Goal: Task Accomplishment & Management: Use online tool/utility

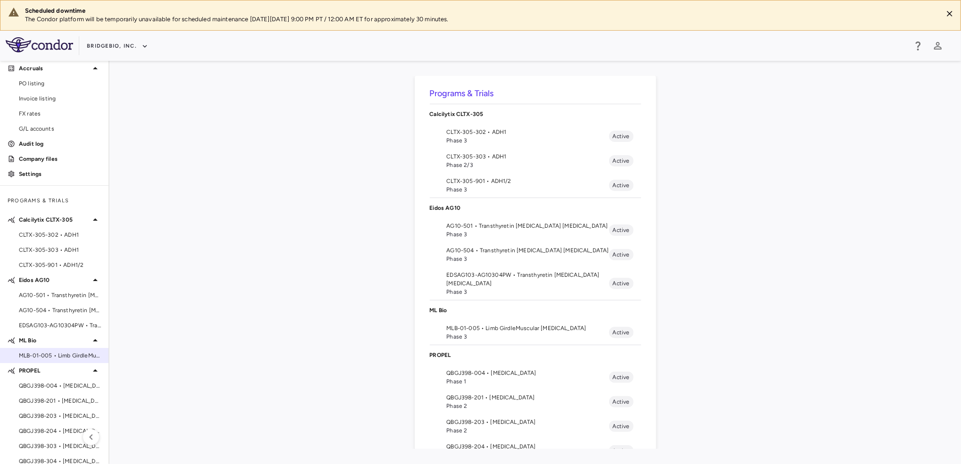
scroll to position [34, 0]
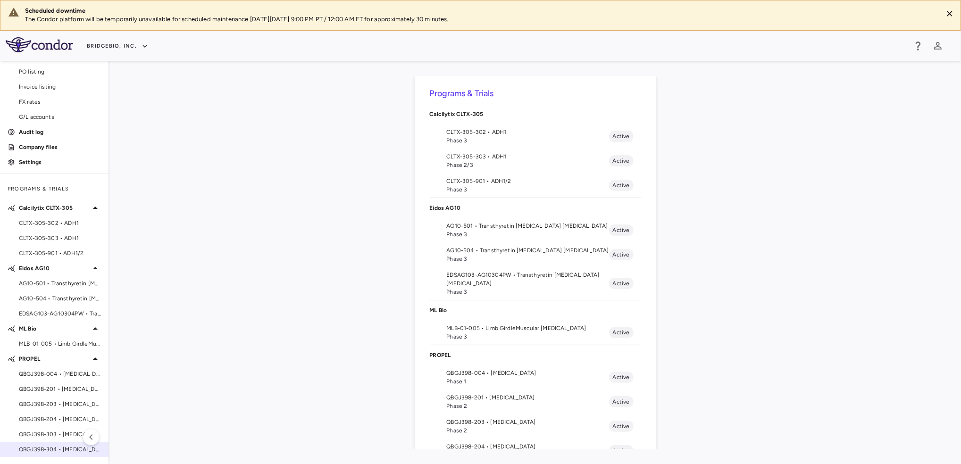
click at [52, 453] on span "QBGJ398-304 • [MEDICAL_DATA]" at bounding box center [60, 449] width 82 height 8
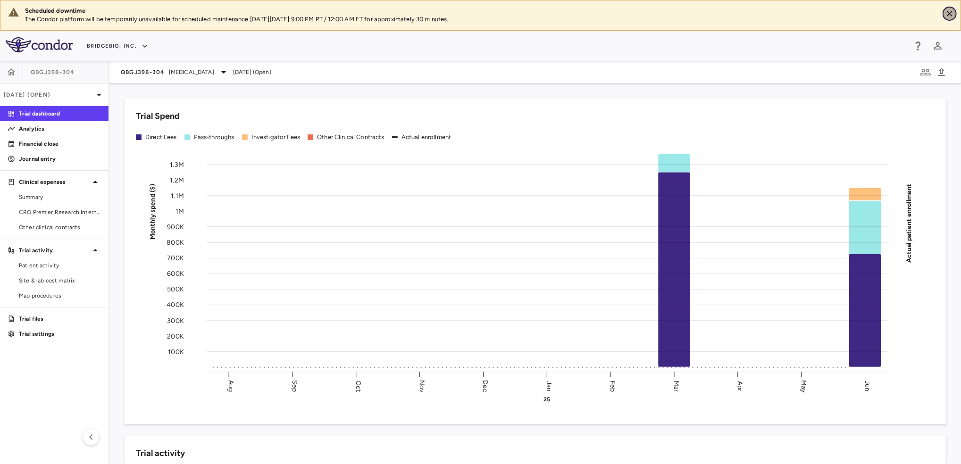
click at [948, 16] on icon "Close" at bounding box center [949, 13] width 9 height 9
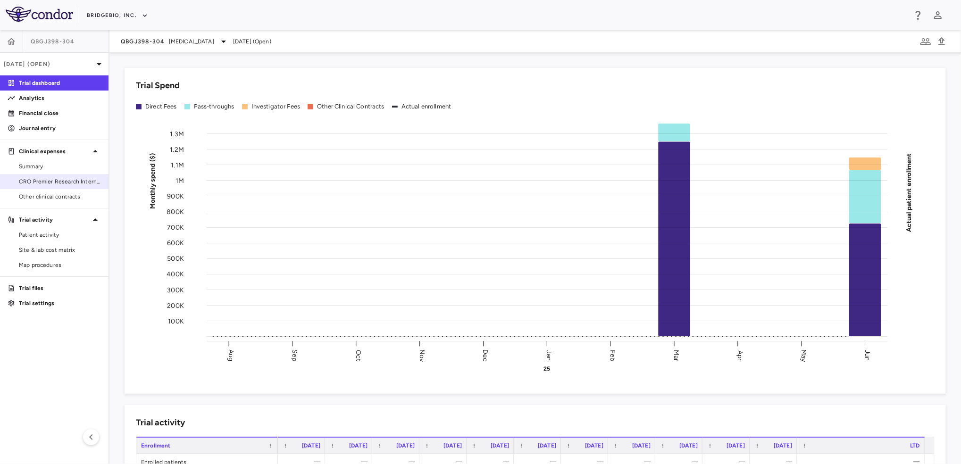
click at [61, 181] on span "CRO Premier Research International LLC" at bounding box center [60, 181] width 82 height 8
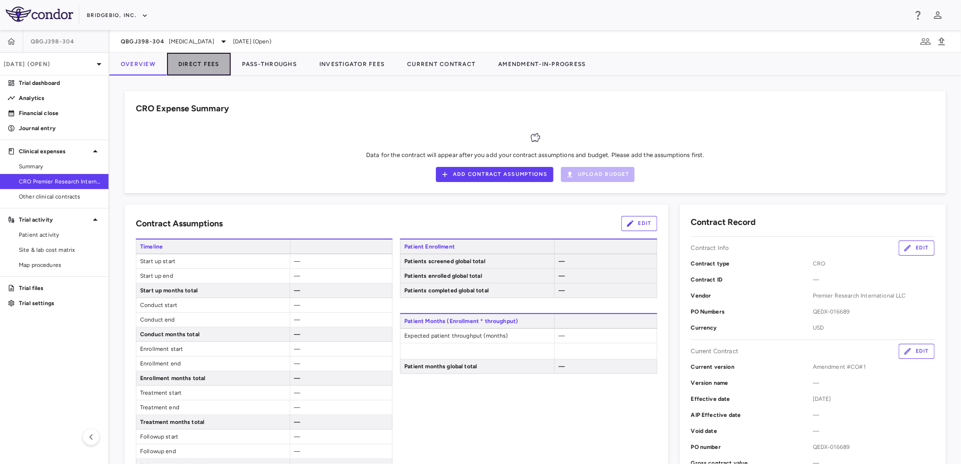
click at [206, 63] on button "Direct Fees" at bounding box center [199, 64] width 64 height 23
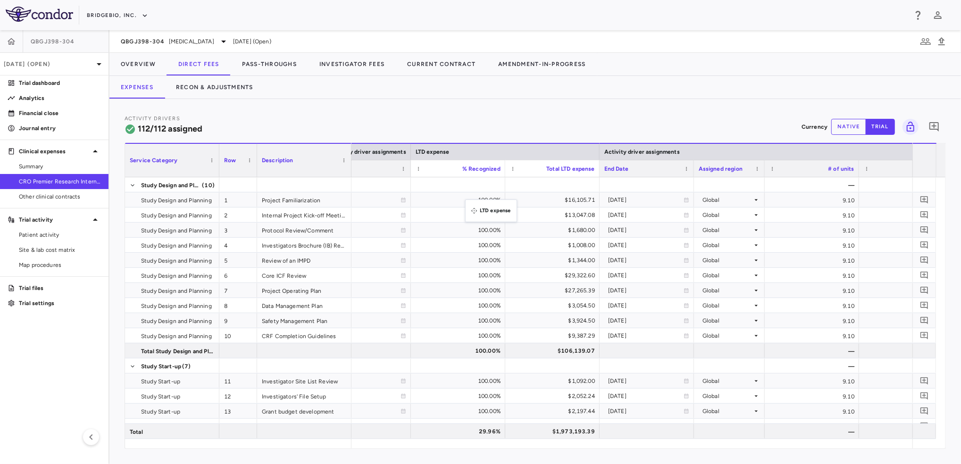
drag, startPoint x: 848, startPoint y: 152, endPoint x: 470, endPoint y: 205, distance: 381.7
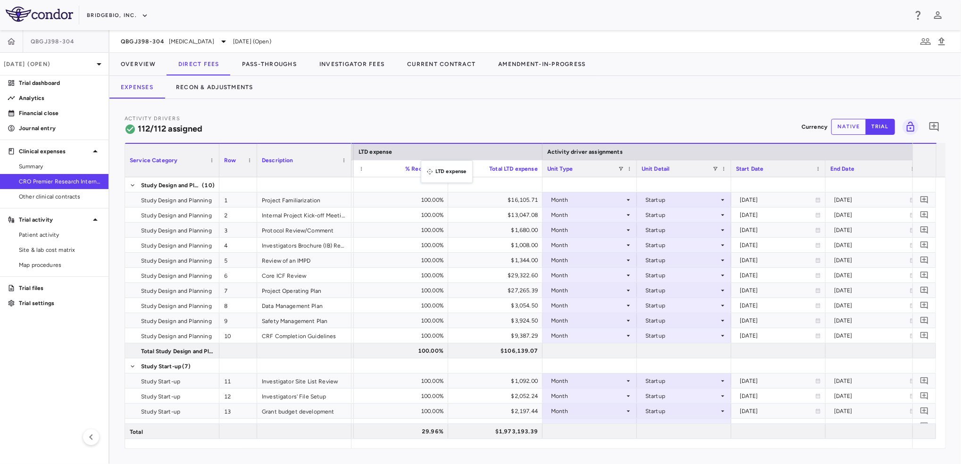
drag, startPoint x: 734, startPoint y: 151, endPoint x: 426, endPoint y: 166, distance: 309.0
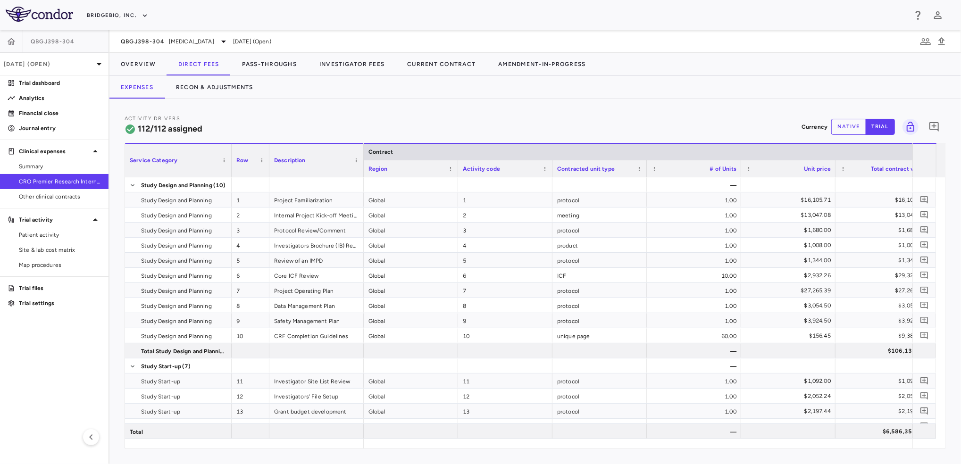
drag, startPoint x: 218, startPoint y: 172, endPoint x: 284, endPoint y: 175, distance: 66.1
click at [233, 174] on div at bounding box center [231, 160] width 4 height 33
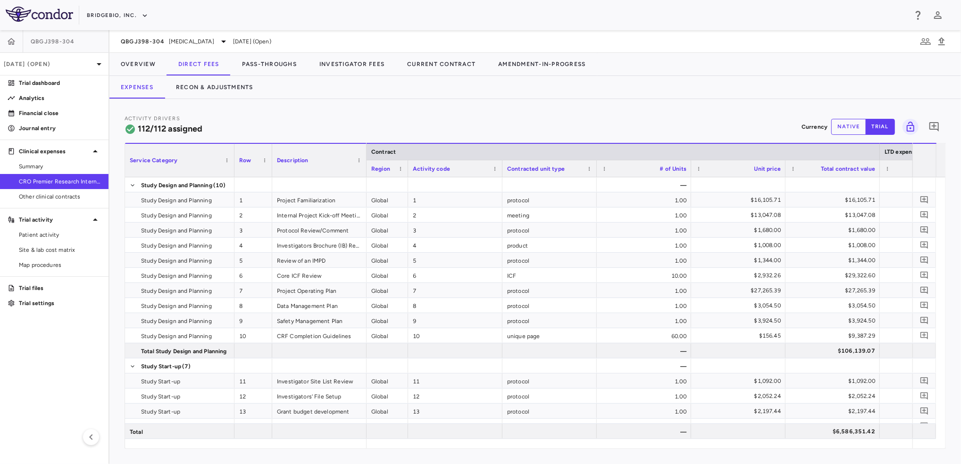
drag, startPoint x: 460, startPoint y: 173, endPoint x: 407, endPoint y: 174, distance: 52.9
click at [407, 174] on div at bounding box center [408, 168] width 4 height 17
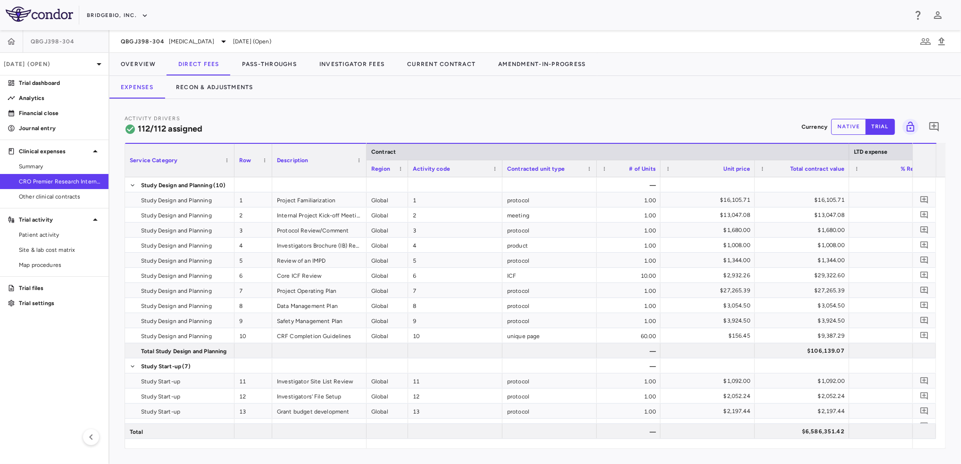
drag, startPoint x: 689, startPoint y: 172, endPoint x: 659, endPoint y: 172, distance: 30.7
click at [659, 172] on div at bounding box center [660, 168] width 4 height 17
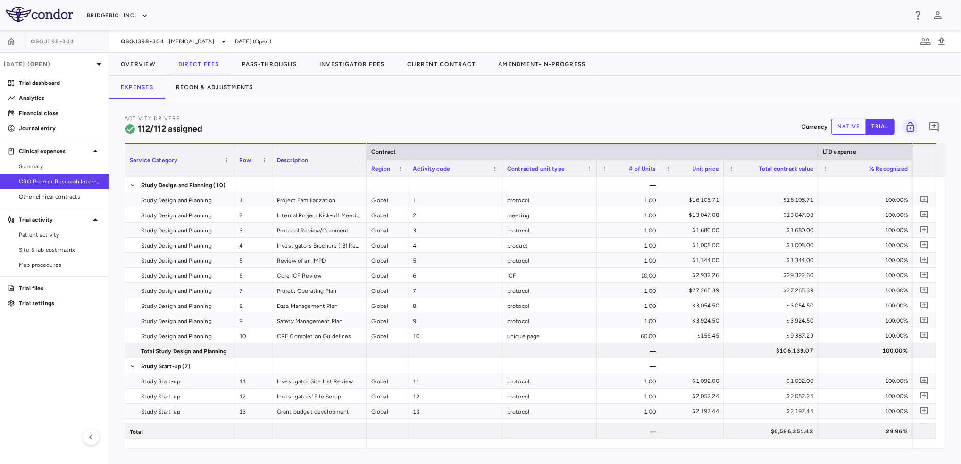
drag, startPoint x: 753, startPoint y: 175, endPoint x: 722, endPoint y: 175, distance: 31.1
click at [722, 175] on div at bounding box center [724, 168] width 4 height 17
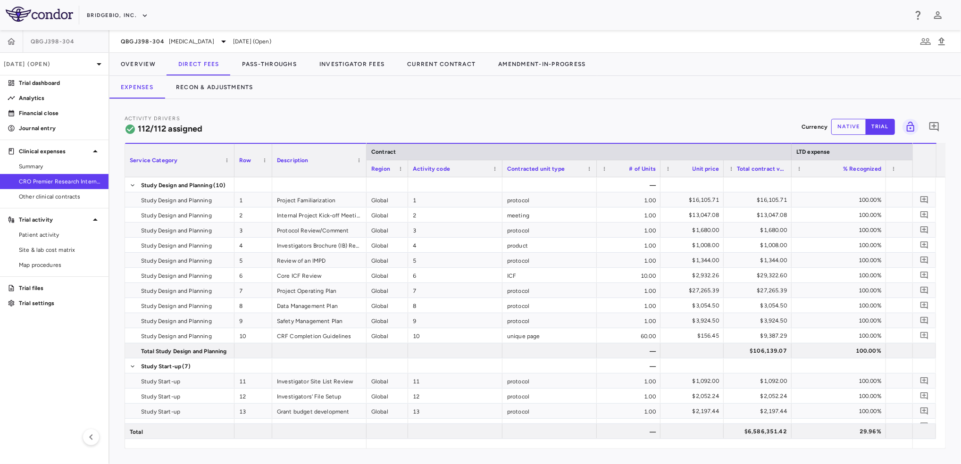
drag, startPoint x: 817, startPoint y: 173, endPoint x: 791, endPoint y: 173, distance: 26.4
click at [791, 173] on div at bounding box center [791, 168] width 4 height 17
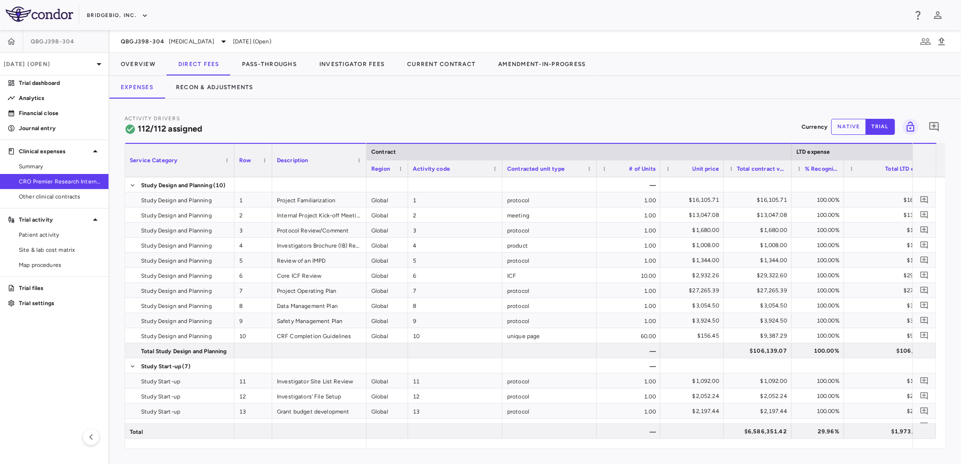
drag, startPoint x: 885, startPoint y: 173, endPoint x: 843, endPoint y: 174, distance: 42.0
click at [843, 174] on div at bounding box center [844, 168] width 4 height 17
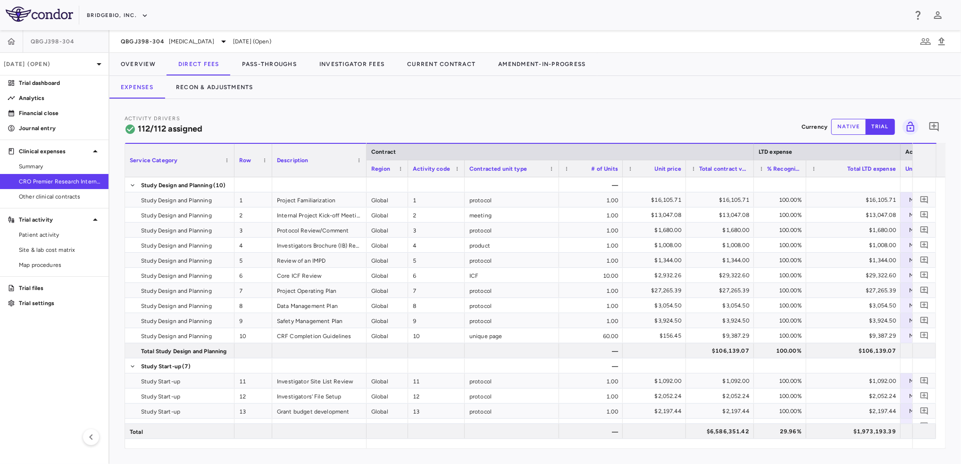
drag, startPoint x: 501, startPoint y: 173, endPoint x: 463, endPoint y: 184, distance: 39.3
click at [463, 184] on div "Service Category Row Description Contract LTD expense Region 1" at bounding box center [535, 296] width 821 height 306
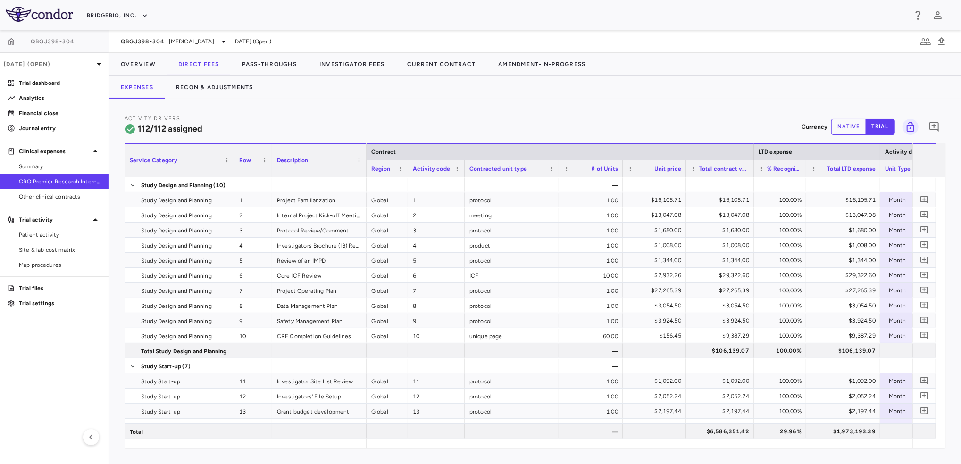
drag, startPoint x: 899, startPoint y: 173, endPoint x: 878, endPoint y: 173, distance: 21.2
click at [878, 173] on div at bounding box center [880, 168] width 4 height 17
drag, startPoint x: 804, startPoint y: 173, endPoint x: 811, endPoint y: 173, distance: 7.1
click at [811, 173] on div at bounding box center [813, 168] width 4 height 17
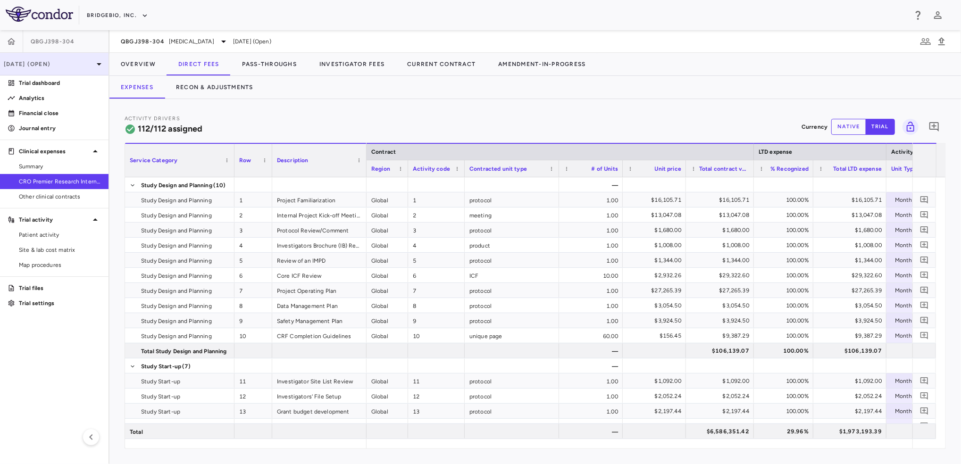
click at [81, 62] on p "[DATE] (Open)" at bounding box center [49, 64] width 90 height 8
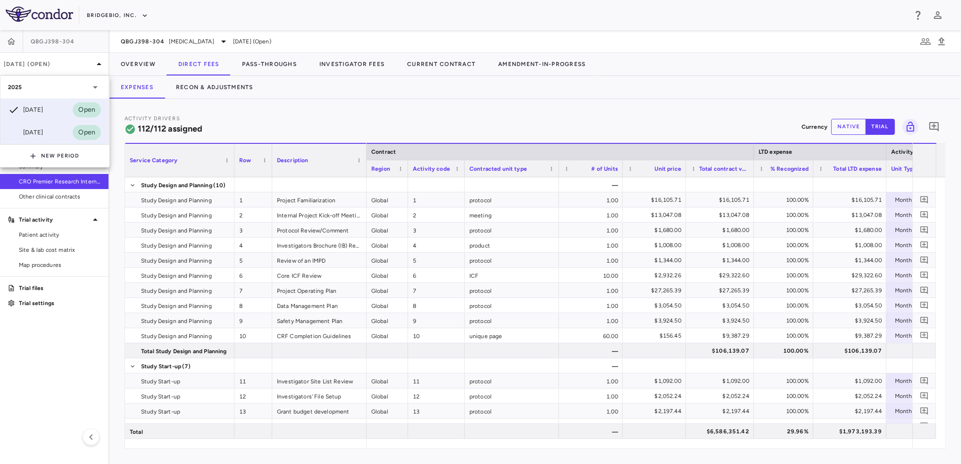
click at [43, 130] on div "[DATE]" at bounding box center [25, 132] width 35 height 11
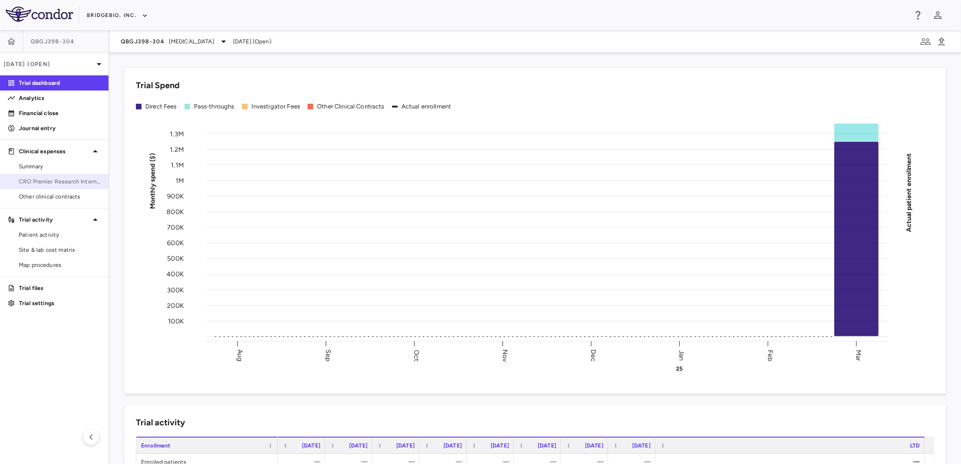
click at [78, 180] on span "CRO Premier Research International LLC" at bounding box center [60, 181] width 82 height 8
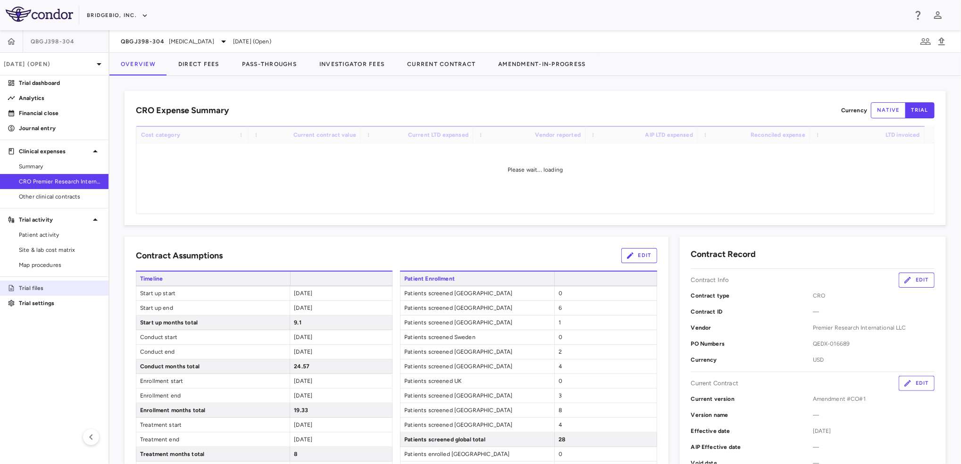
click at [40, 290] on p "Trial files" at bounding box center [60, 288] width 82 height 8
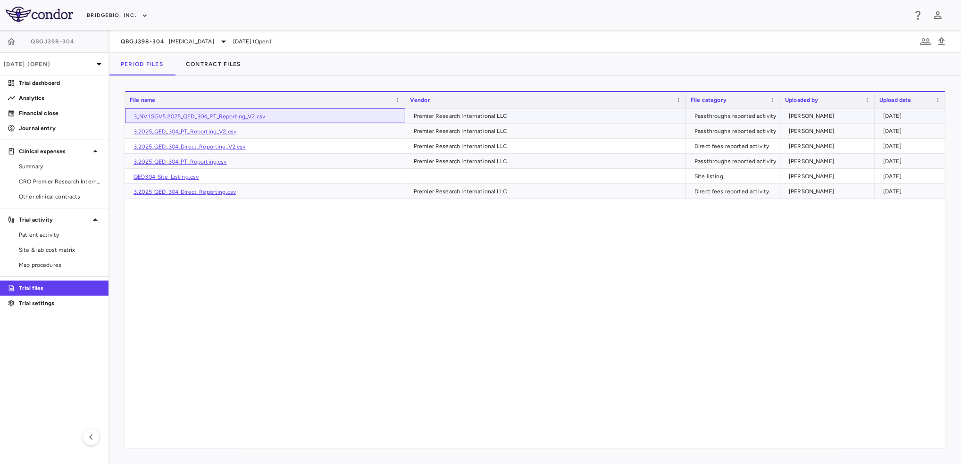
click at [232, 117] on link "3_NV1SGV5.2025_QED_304_PT_Reporting_V2.csv" at bounding box center [200, 116] width 132 height 7
click at [76, 66] on p "[DATE] (Open)" at bounding box center [49, 64] width 90 height 8
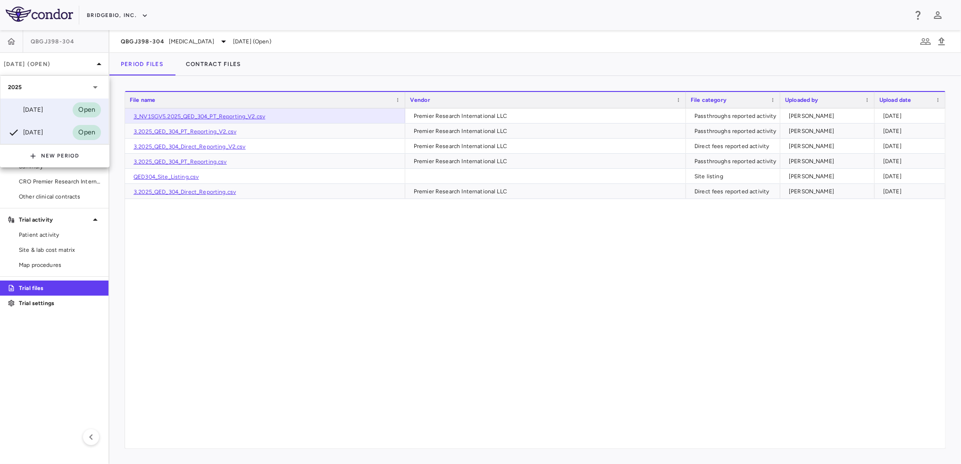
click at [50, 111] on div "[DATE] Open" at bounding box center [54, 110] width 108 height 23
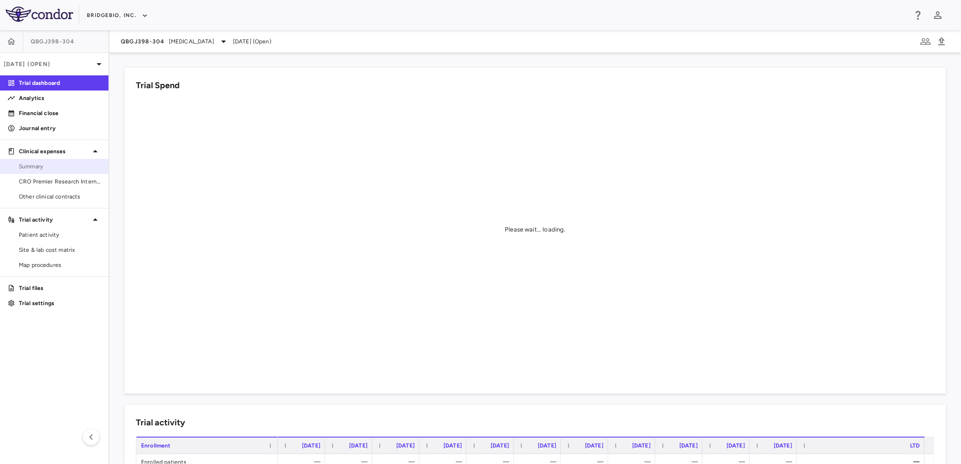
click at [55, 168] on span "Summary" at bounding box center [60, 166] width 82 height 8
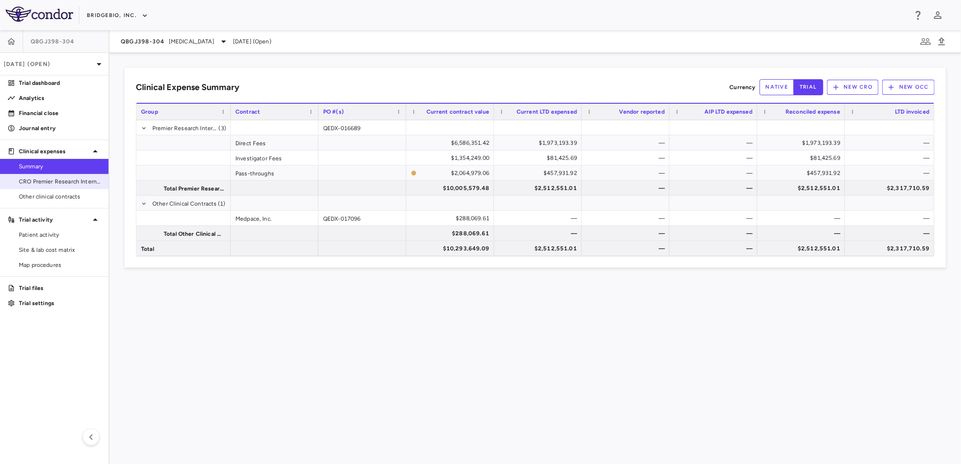
click at [76, 184] on span "CRO Premier Research International LLC" at bounding box center [60, 181] width 82 height 8
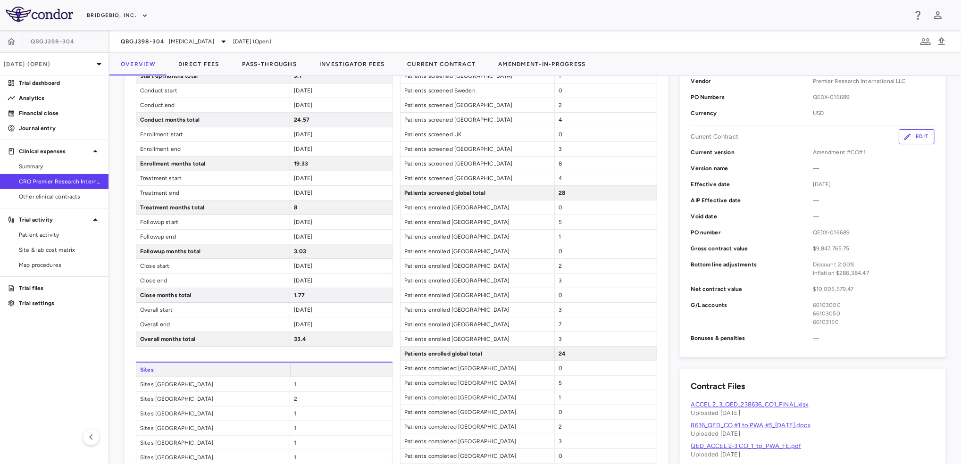
scroll to position [252, 0]
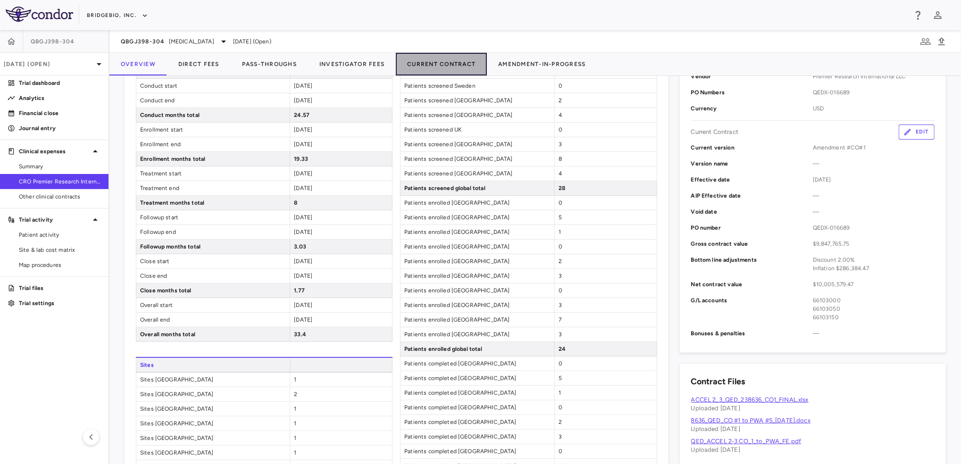
click at [460, 65] on button "Current Contract" at bounding box center [441, 64] width 91 height 23
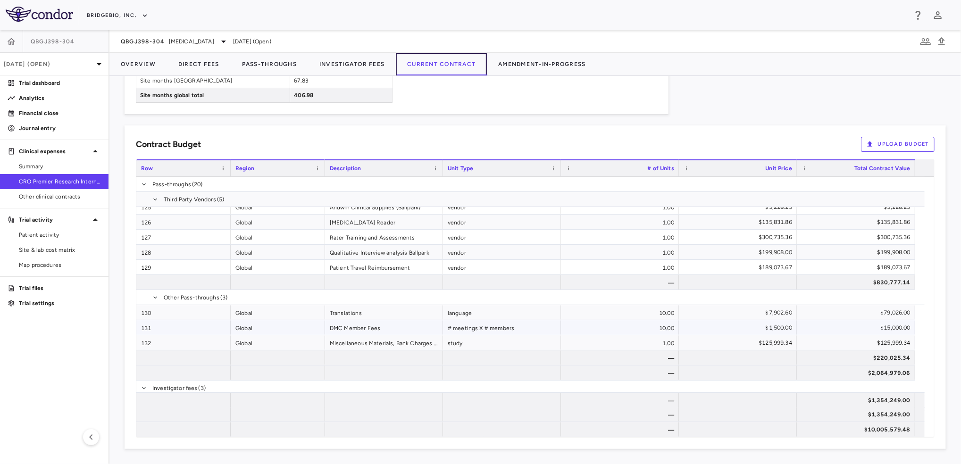
scroll to position [2726, 0]
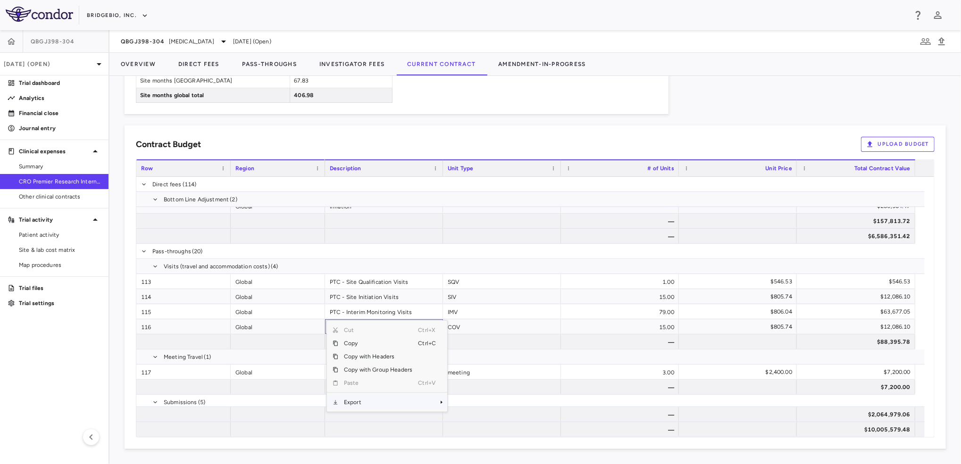
click at [420, 399] on span "Context Menu" at bounding box center [428, 402] width 21 height 13
click at [482, 406] on span "CSV Export" at bounding box center [479, 405] width 44 height 13
click at [527, 127] on div "Contract Budget Upload Budget Cost Category Service Category Drag here to set c…" at bounding box center [536, 288] width 822 height 324
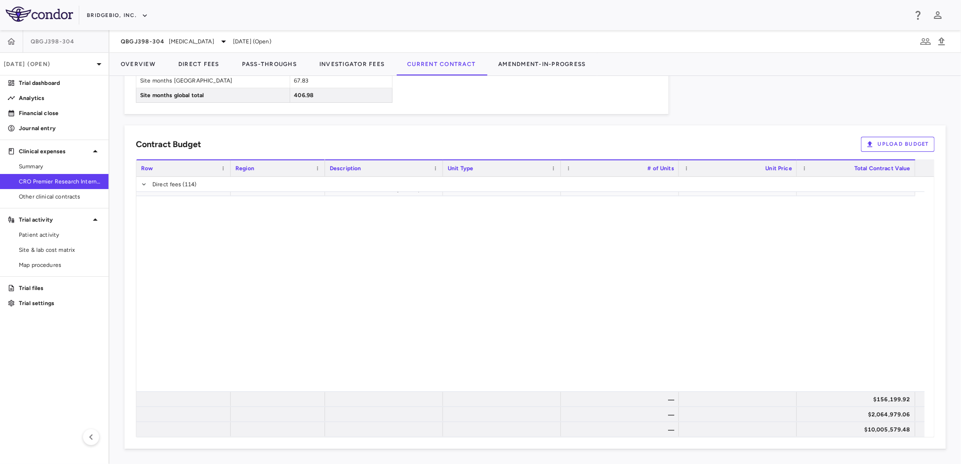
scroll to position [2286, 0]
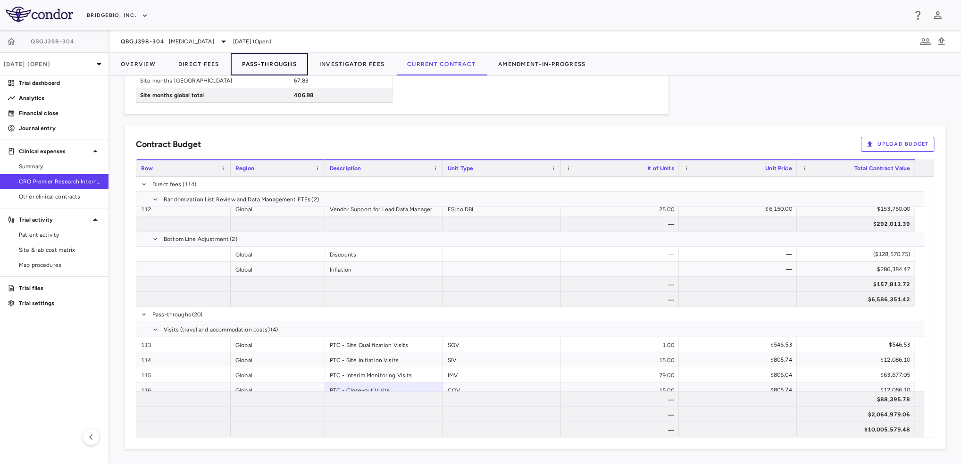
click at [280, 61] on button "Pass-Throughs" at bounding box center [269, 64] width 77 height 23
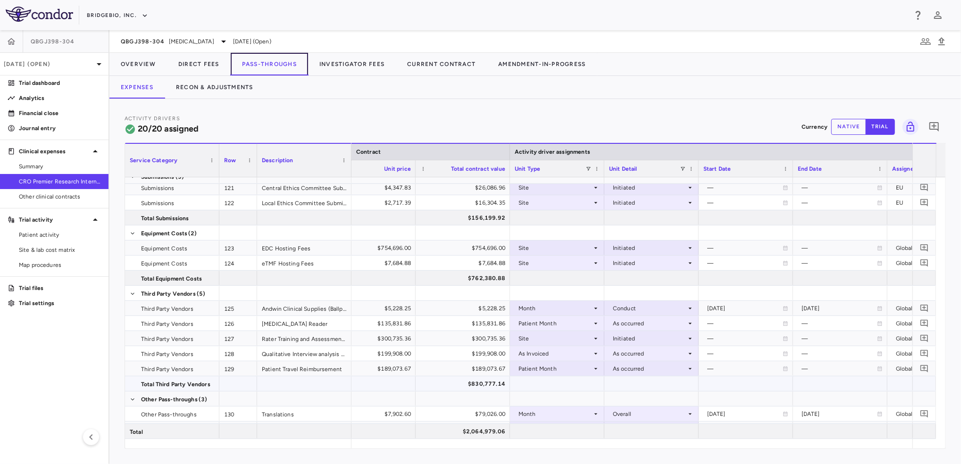
scroll to position [236, 0]
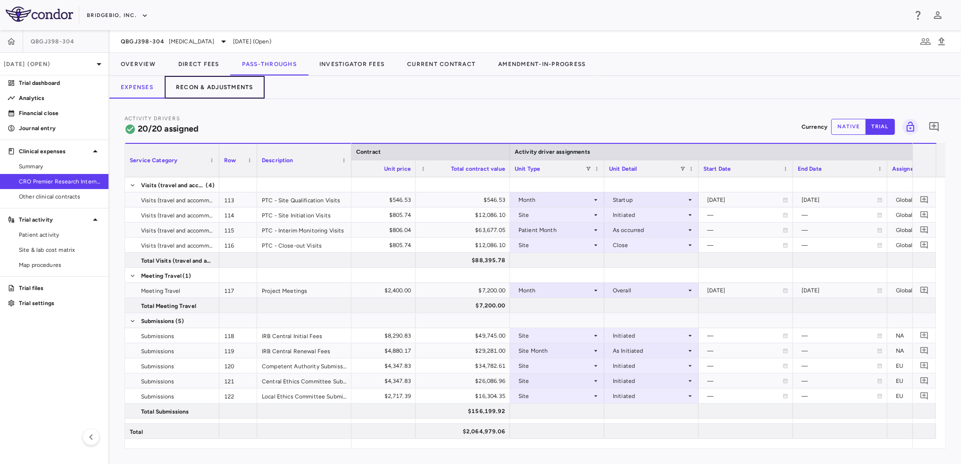
click at [228, 88] on button "Recon & Adjustments" at bounding box center [215, 87] width 100 height 23
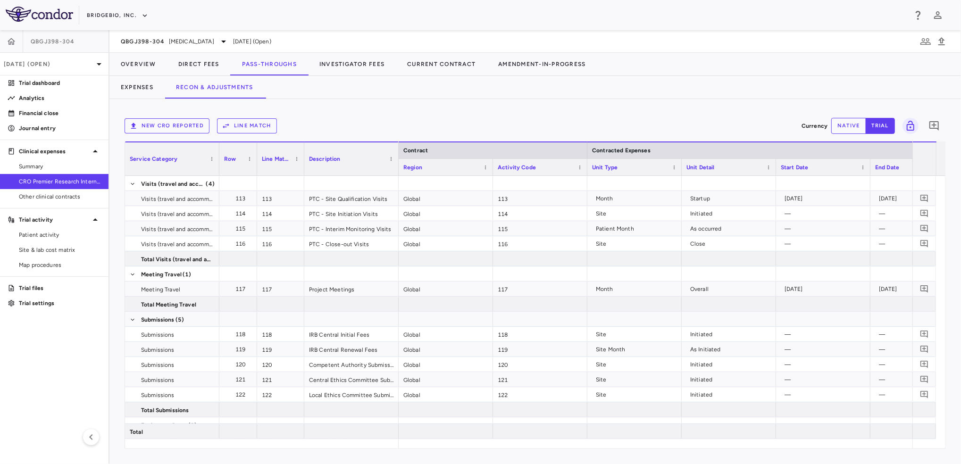
click at [184, 125] on button "New CRO reported" at bounding box center [167, 125] width 85 height 15
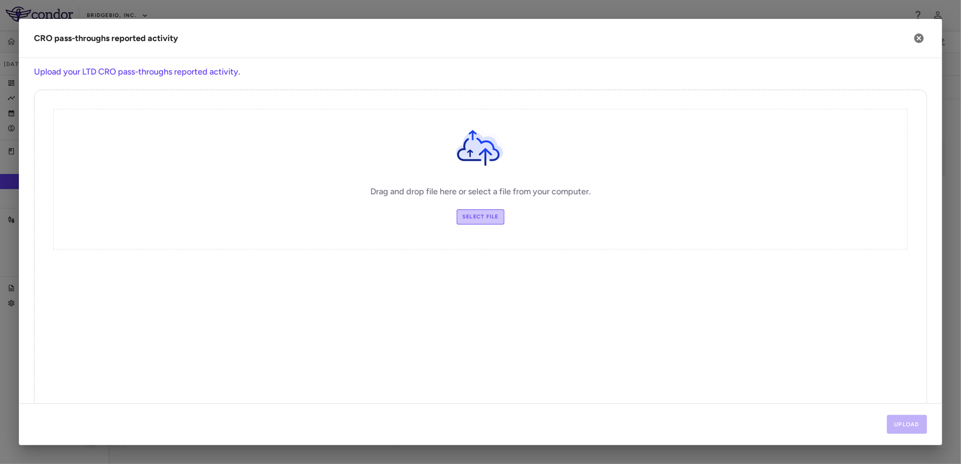
click at [491, 214] on label "Select file" at bounding box center [481, 217] width 48 height 15
click at [0, 0] on input "Select file" at bounding box center [0, 0] width 0 height 0
click at [904, 422] on button "Upload" at bounding box center [907, 424] width 41 height 19
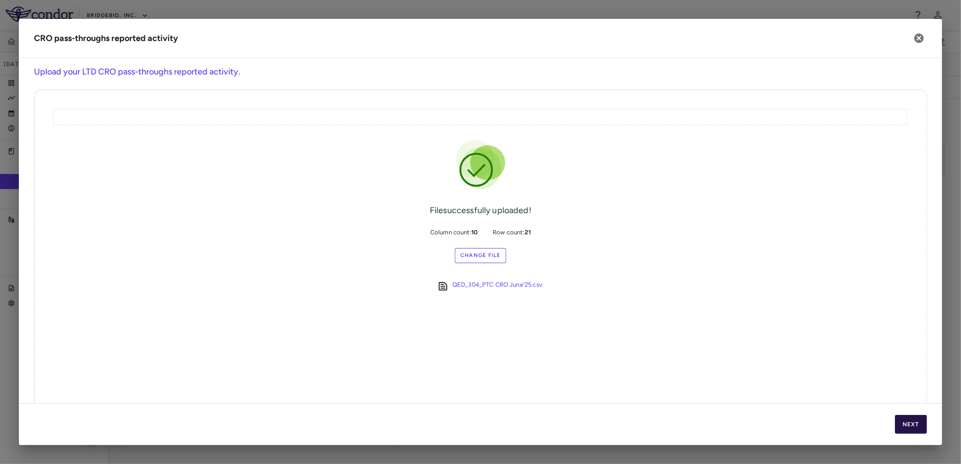
click at [907, 421] on button "Next" at bounding box center [911, 424] width 32 height 19
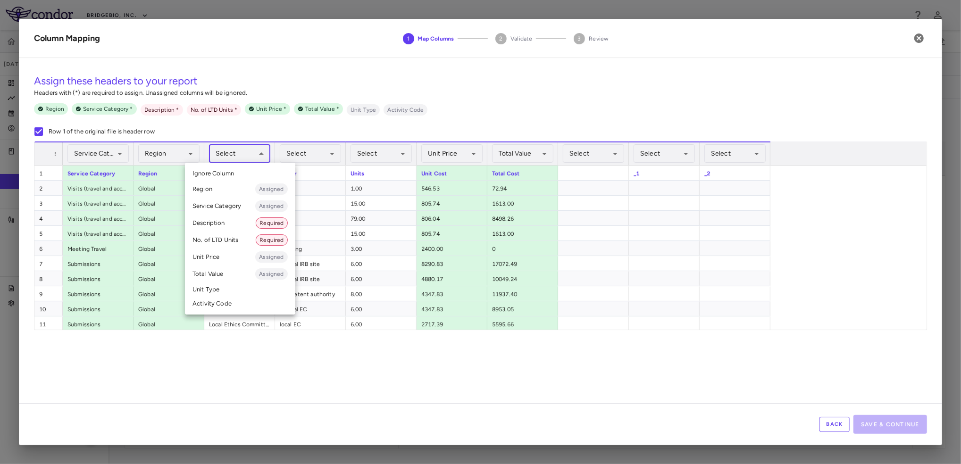
click at [257, 156] on body "Skip to sidebar Skip to main content BridgeBio, Inc. QBGJ398-304 [DATE] (Open) …" at bounding box center [480, 232] width 961 height 464
click at [237, 227] on li "Description Required" at bounding box center [240, 223] width 110 height 17
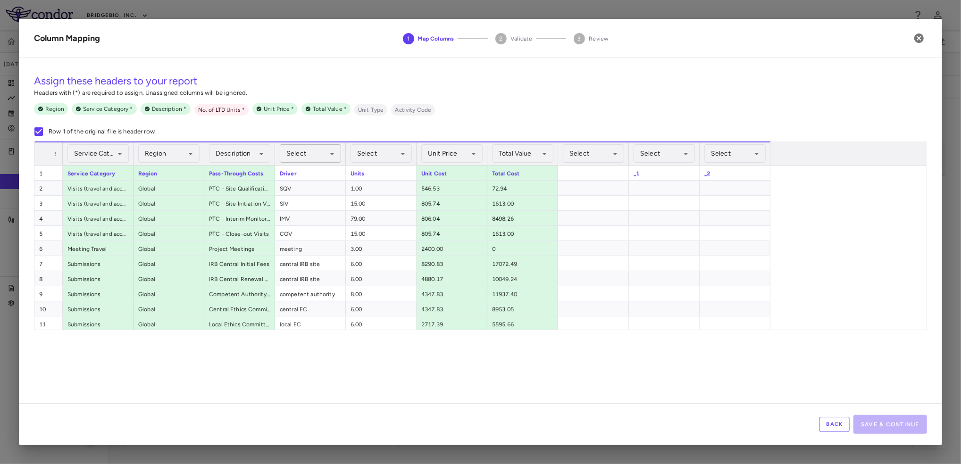
click at [321, 156] on body "Skip to sidebar Skip to main content BridgeBio, Inc. QBGJ398-304 [DATE] (Open) …" at bounding box center [480, 232] width 961 height 464
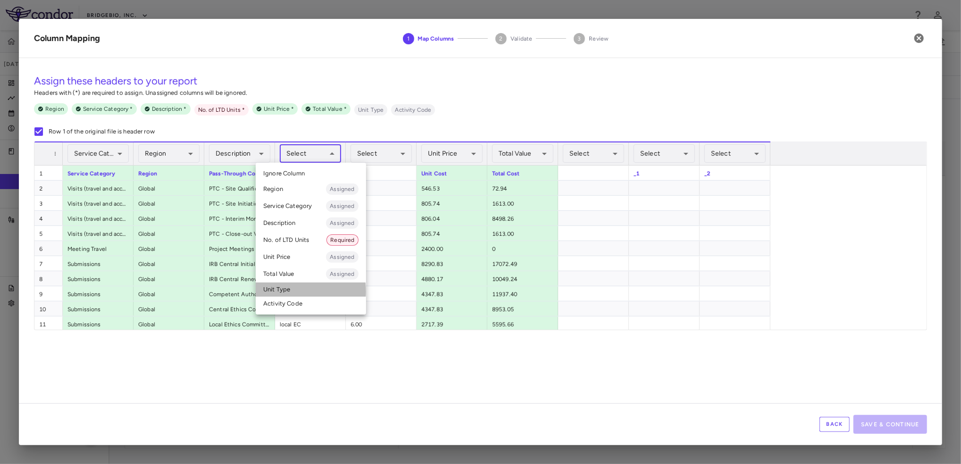
click at [292, 292] on li "Unit Type" at bounding box center [311, 290] width 110 height 14
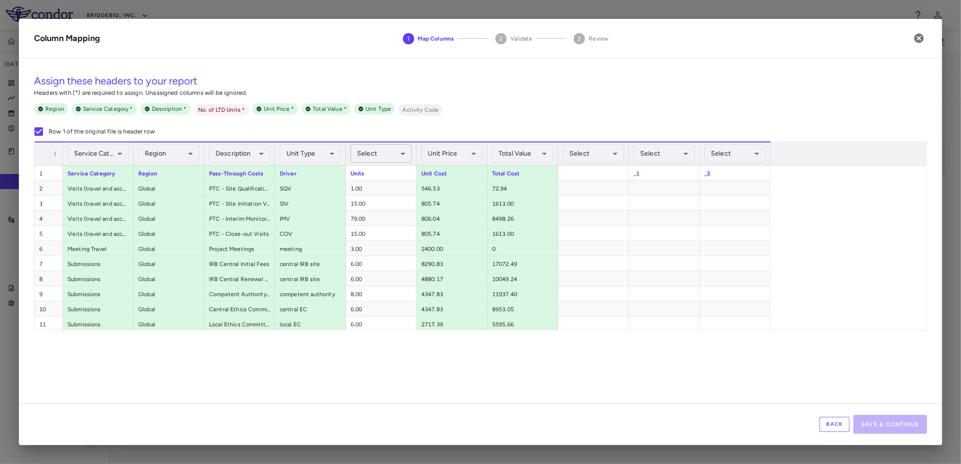
click at [389, 158] on body "Skip to sidebar Skip to main content BridgeBio, Inc. QBGJ398-304 [DATE] (Open) …" at bounding box center [480, 232] width 961 height 464
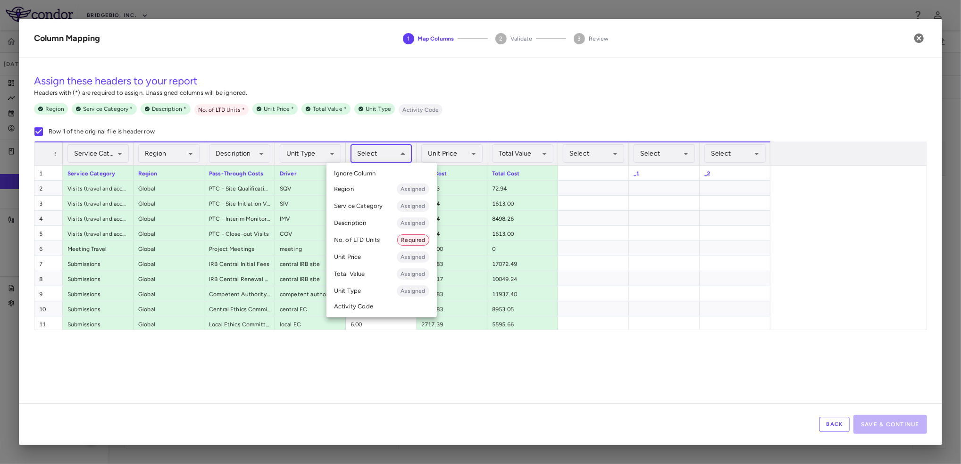
click at [379, 242] on li "No. of LTD Units Required" at bounding box center [382, 240] width 110 height 17
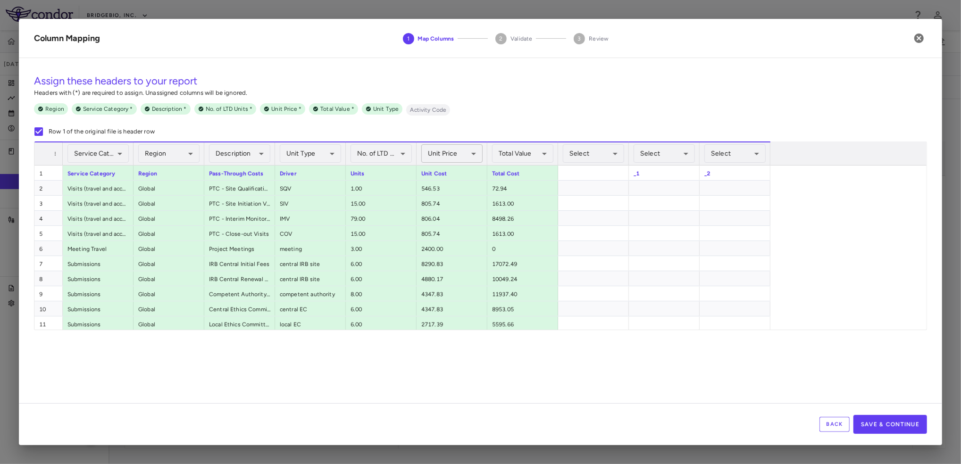
click at [466, 149] on body "Skip to sidebar Skip to main content BridgeBio, Inc. QBGJ398-304 [DATE] (Open) …" at bounding box center [480, 232] width 961 height 464
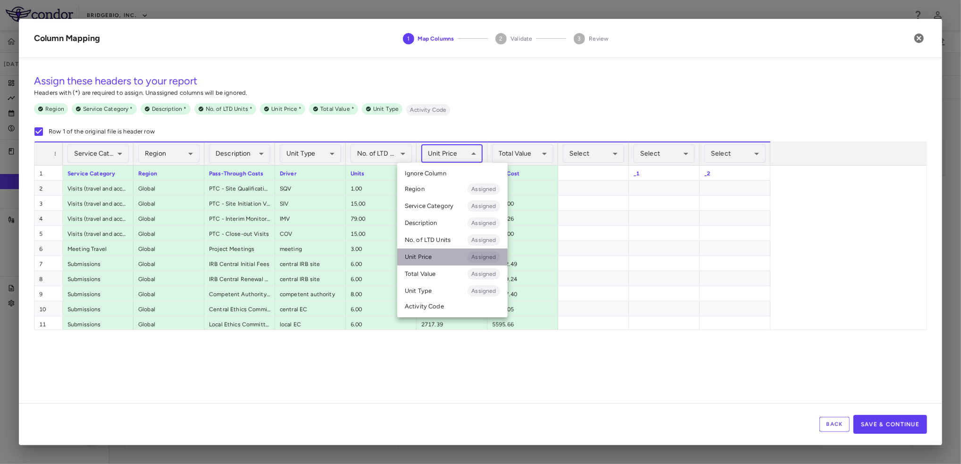
click at [446, 258] on li "Unit Price Assigned" at bounding box center [452, 257] width 110 height 17
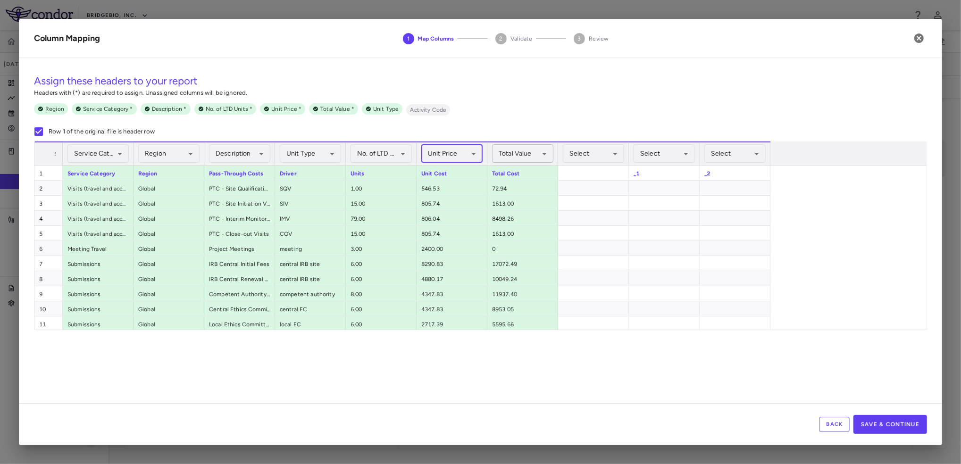
click at [527, 147] on body "Skip to sidebar Skip to main content BridgeBio, Inc. QBGJ398-304 [DATE] (Open) …" at bounding box center [480, 232] width 961 height 464
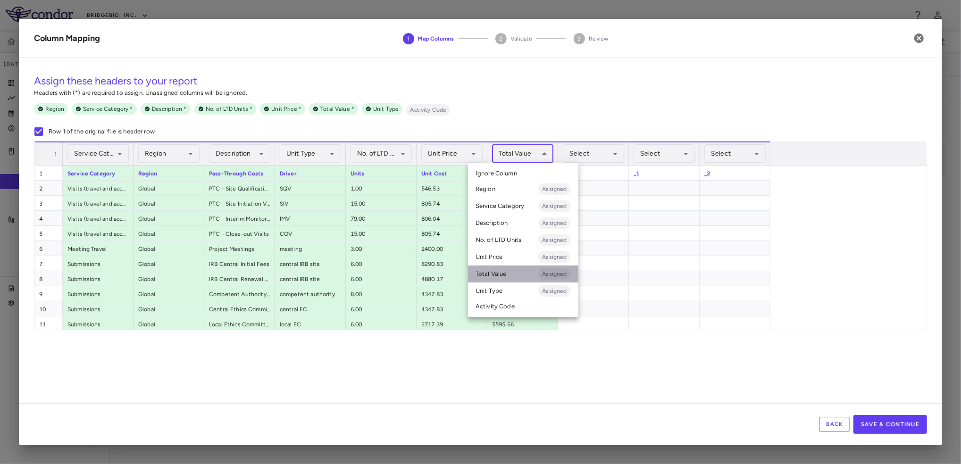
click at [522, 273] on li "Total Value Assigned" at bounding box center [523, 274] width 110 height 17
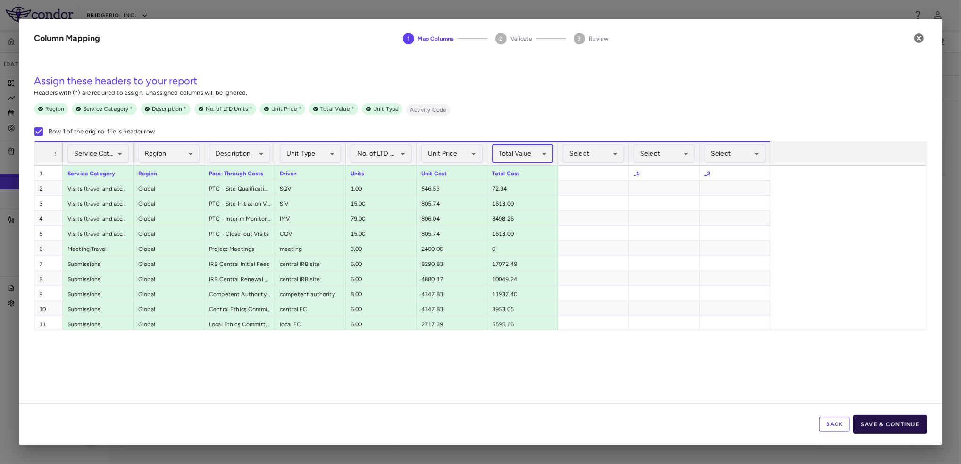
click at [890, 423] on button "Save & Continue" at bounding box center [891, 424] width 74 height 19
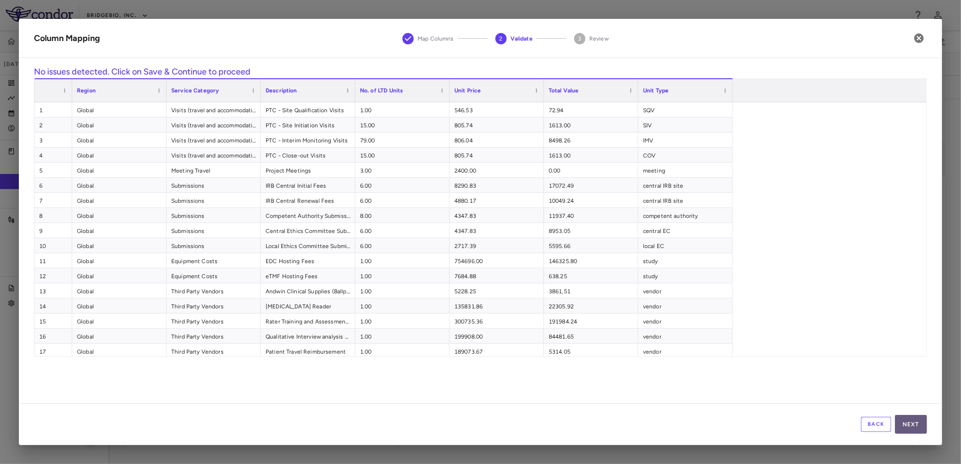
click at [906, 422] on button "Next" at bounding box center [911, 424] width 32 height 19
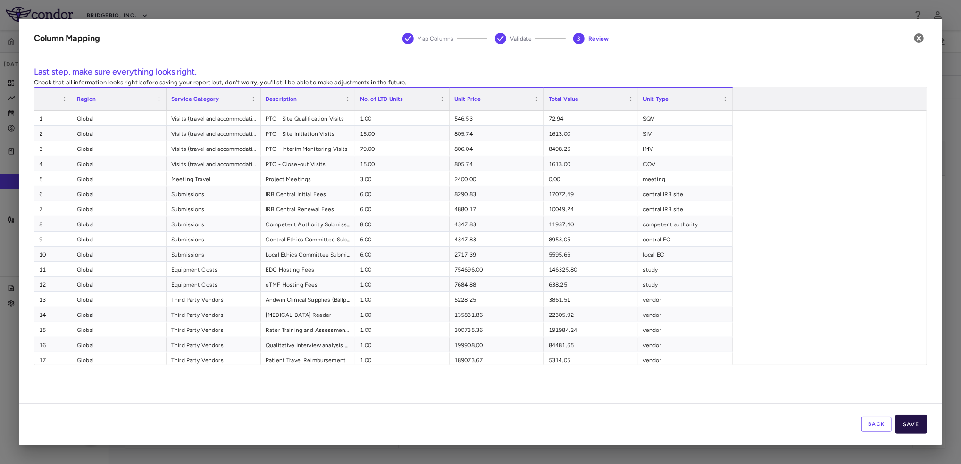
click at [922, 424] on button "Save" at bounding box center [912, 424] width 32 height 19
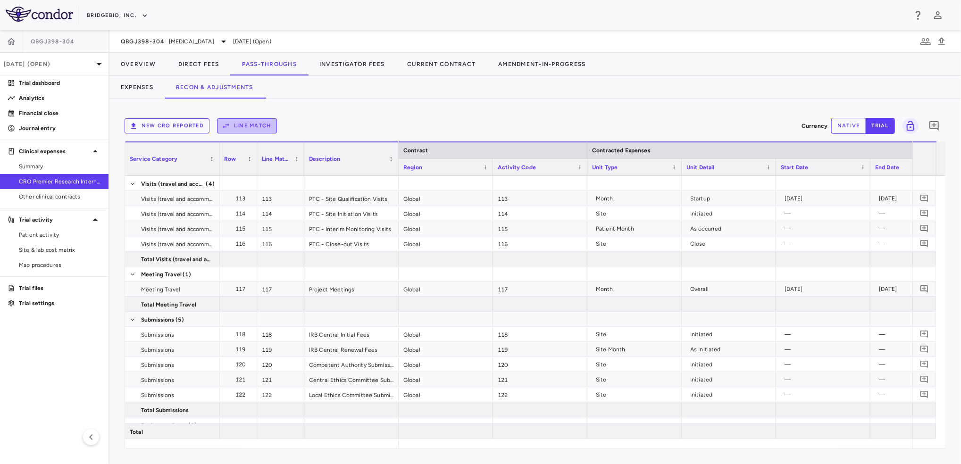
click at [233, 122] on button "Line Match" at bounding box center [247, 125] width 60 height 15
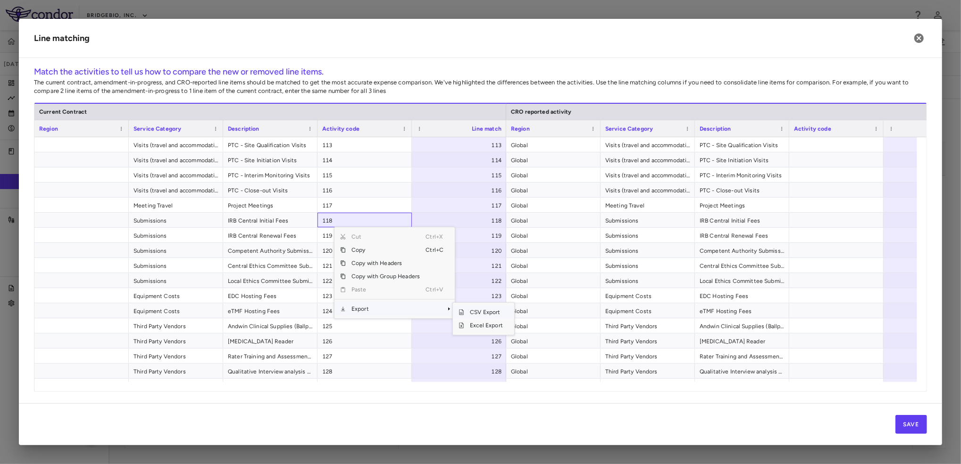
click at [484, 310] on span "CSV Export" at bounding box center [486, 312] width 44 height 13
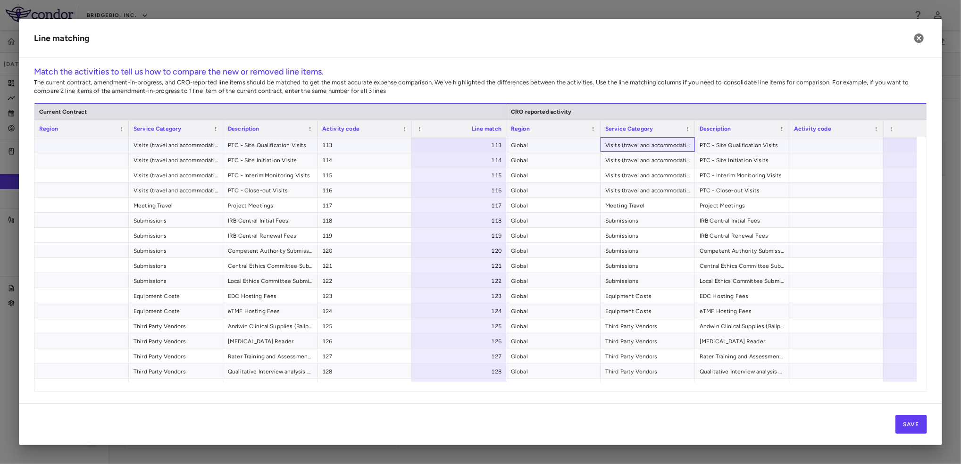
click at [630, 149] on span "Visits (travel and accommodation costs)" at bounding box center [647, 145] width 85 height 15
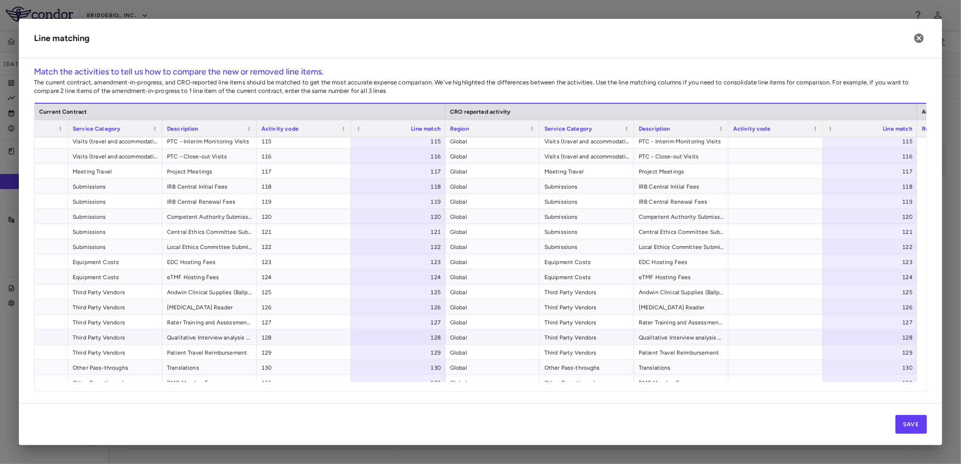
scroll to position [57, 0]
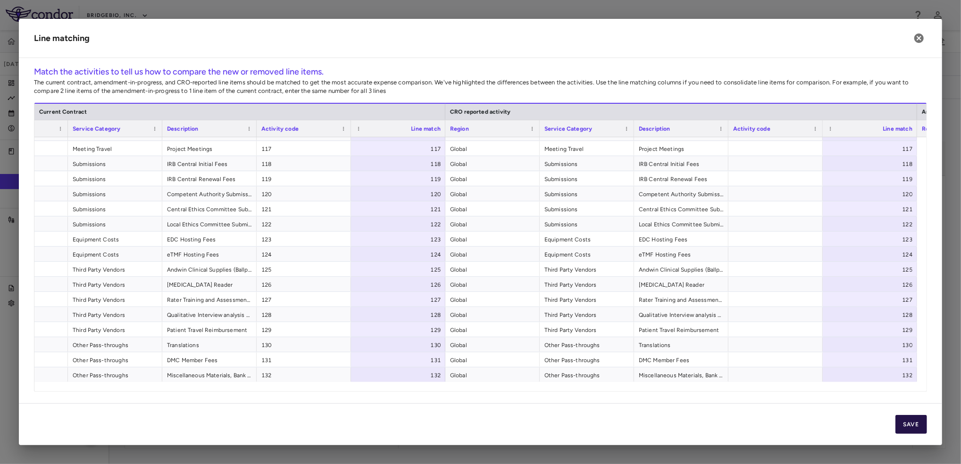
click at [923, 424] on button "Save" at bounding box center [912, 424] width 32 height 19
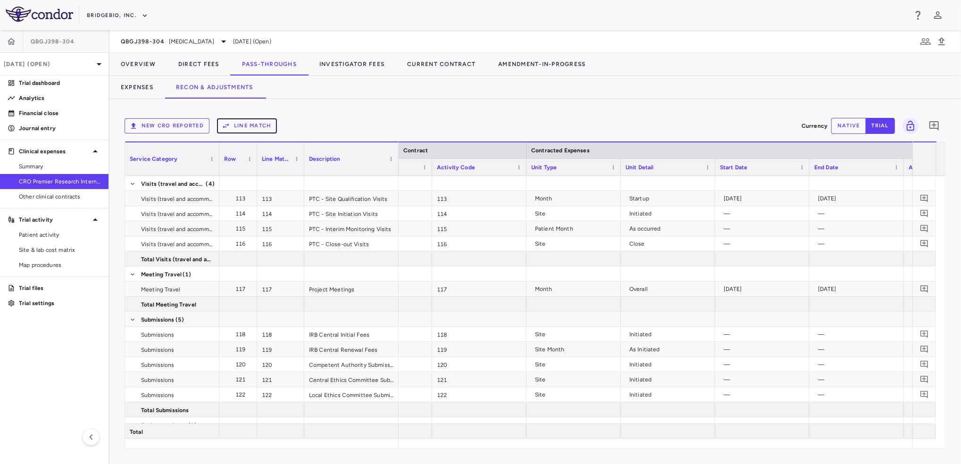
scroll to position [0, 84]
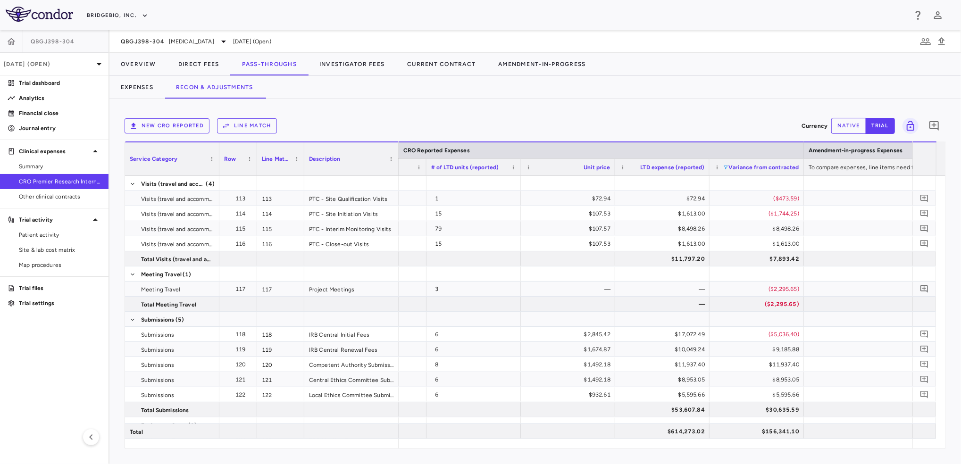
click at [723, 167] on span at bounding box center [726, 168] width 6 height 6
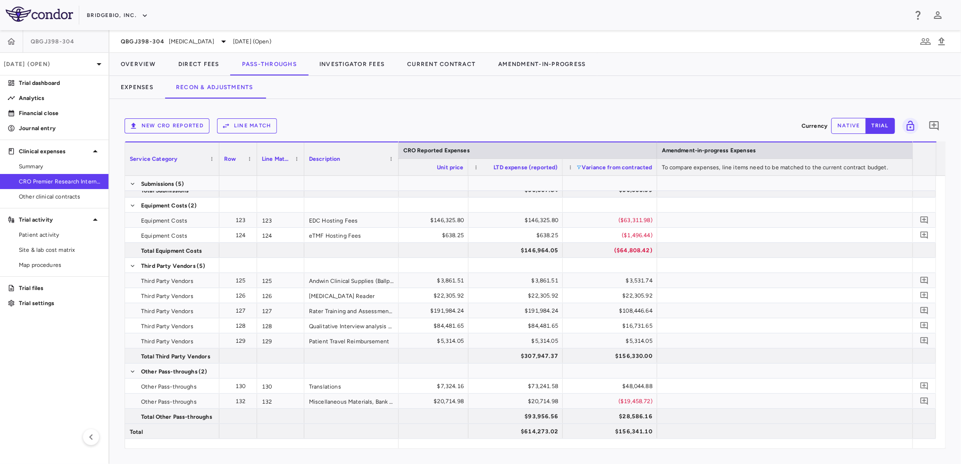
click at [579, 165] on span at bounding box center [579, 168] width 6 height 6
click at [144, 91] on button "Expenses" at bounding box center [136, 87] width 55 height 23
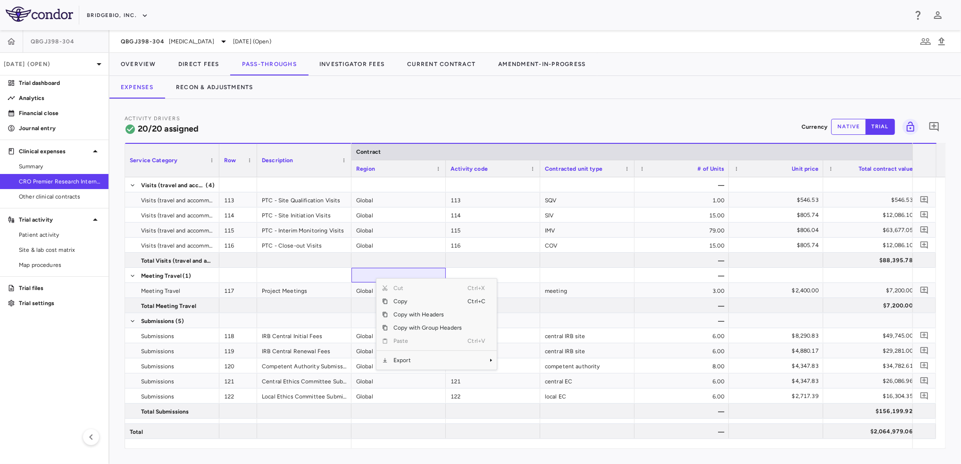
click at [432, 113] on div "Activity Drivers 20/20 assigned Currency native trial 0 Service Category Drag h…" at bounding box center [535, 281] width 852 height 365
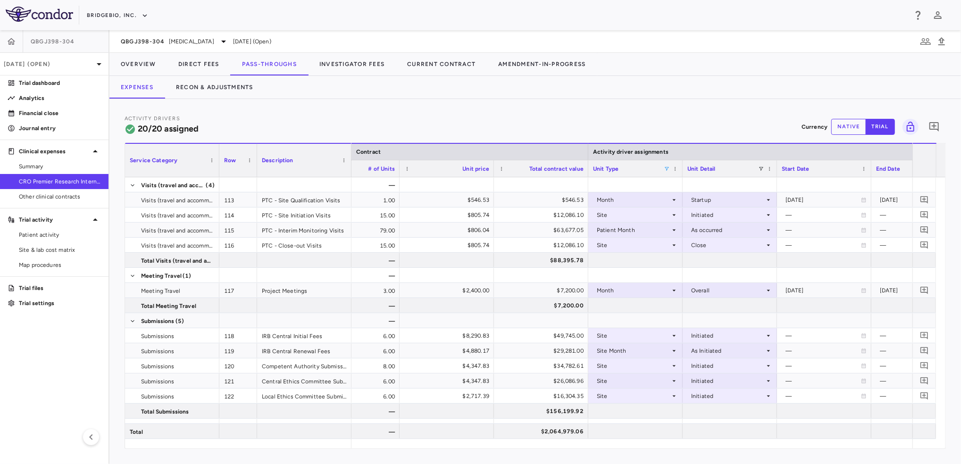
click at [666, 170] on span at bounding box center [667, 169] width 6 height 6
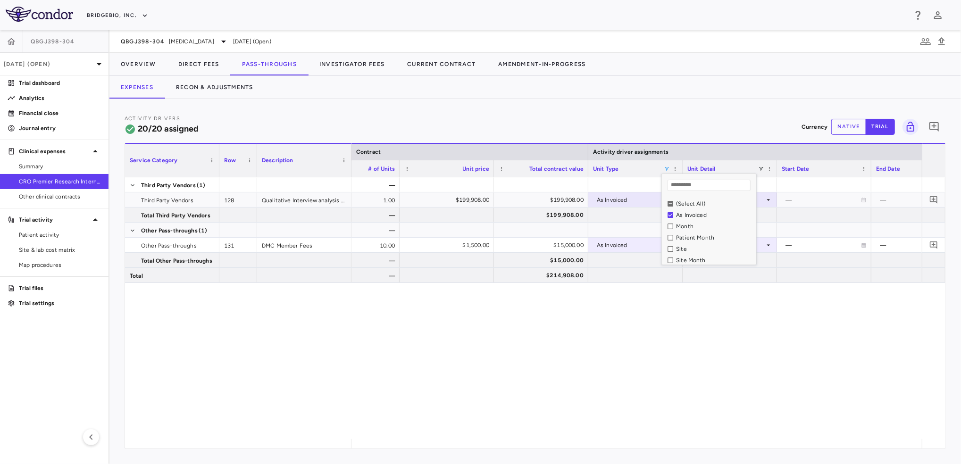
click at [848, 126] on button "native" at bounding box center [848, 127] width 35 height 16
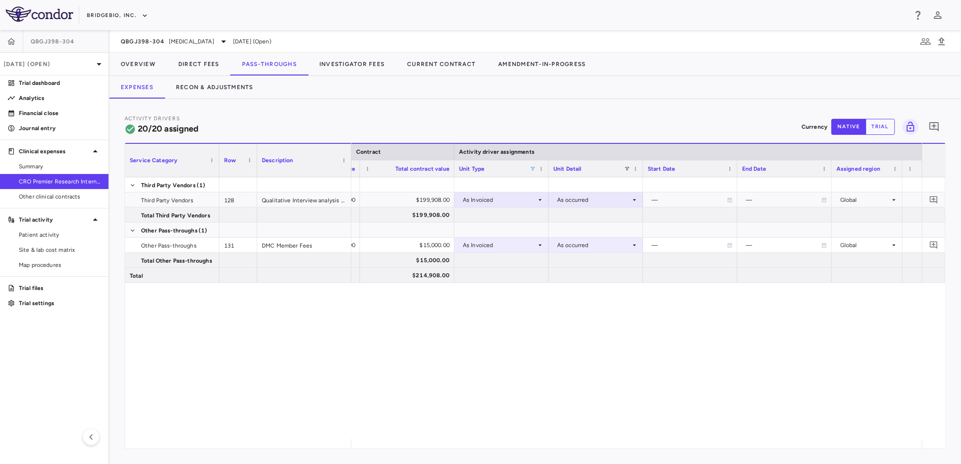
scroll to position [0, 507]
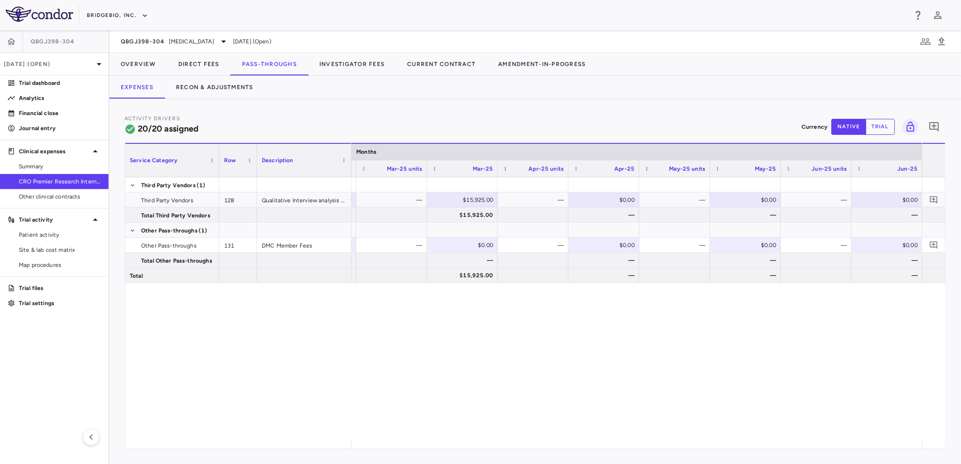
type button "native"
click at [542, 199] on div "—" at bounding box center [535, 200] width 58 height 15
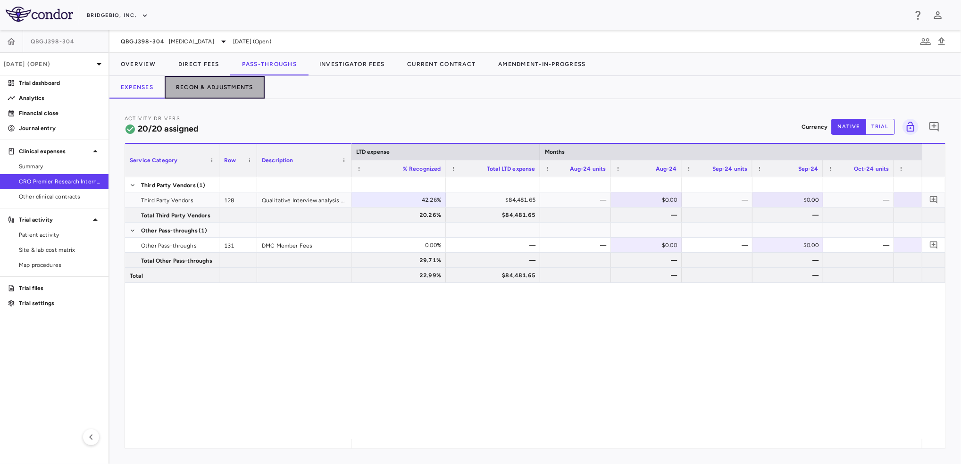
click at [209, 89] on button "Recon & Adjustments" at bounding box center [215, 87] width 100 height 23
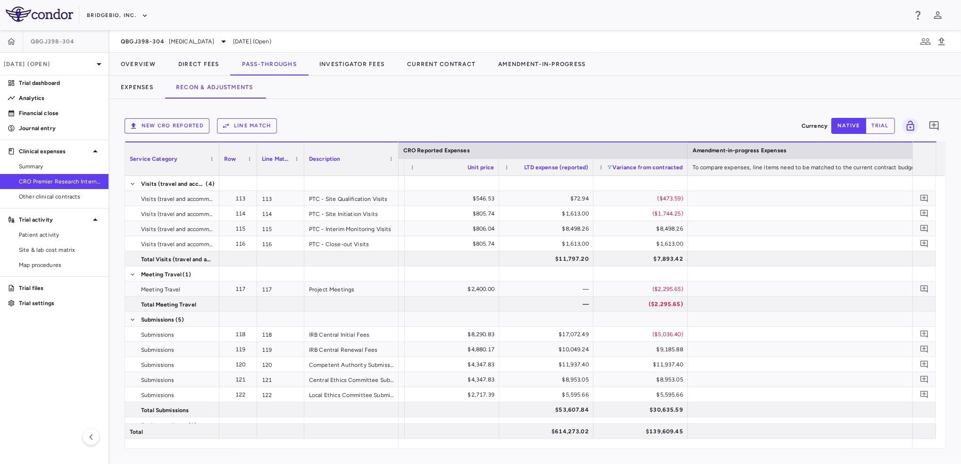
click at [612, 169] on span at bounding box center [610, 168] width 6 height 6
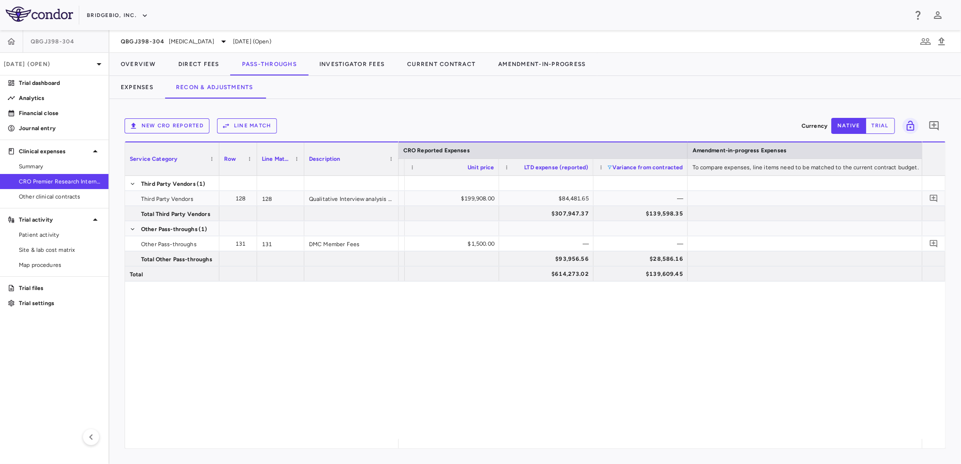
click at [646, 411] on div "vendor 1 $199,908.00 $84,481.65 — None $307,947.37 $139,598.35 # meetings X # m…" at bounding box center [660, 307] width 523 height 263
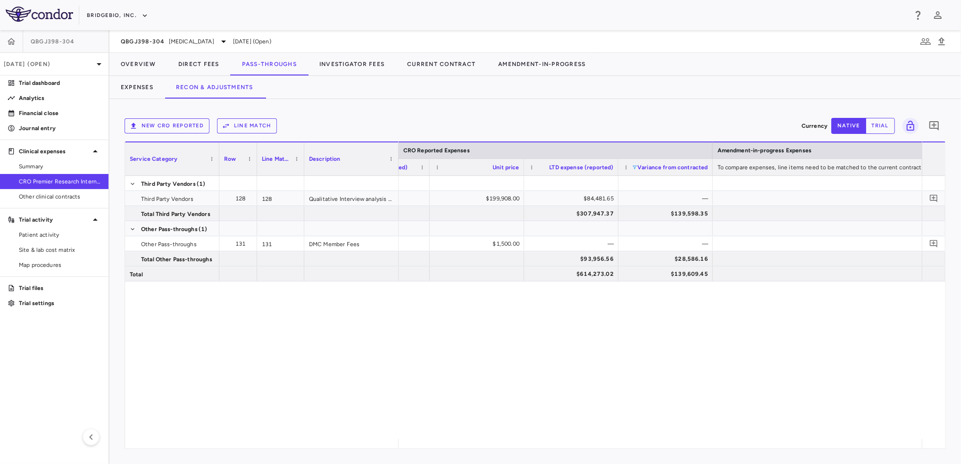
click at [632, 168] on span at bounding box center [635, 168] width 6 height 6
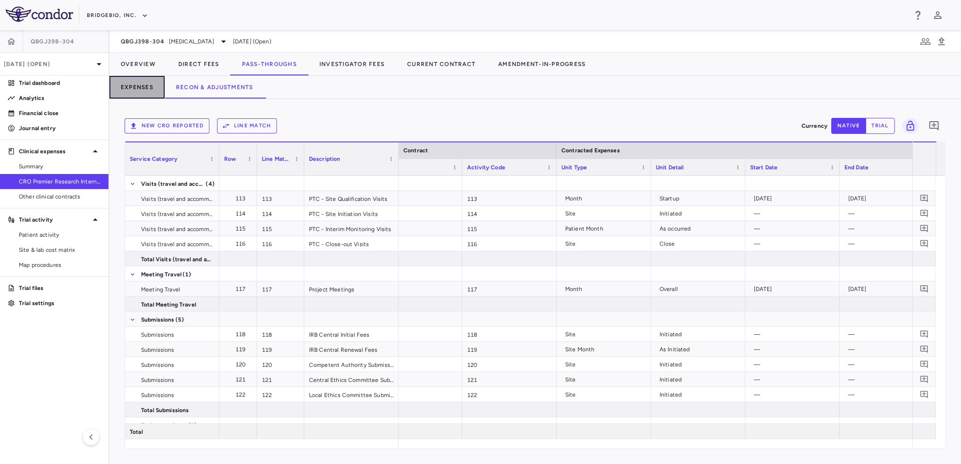
click at [135, 86] on button "Expenses" at bounding box center [136, 87] width 55 height 23
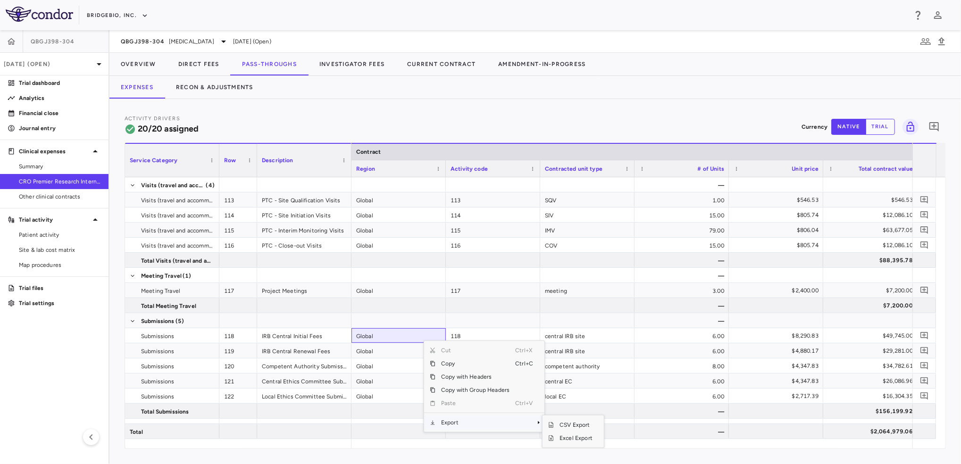
click at [496, 420] on span "Export" at bounding box center [476, 422] width 80 height 13
click at [578, 440] on span "Excel Export" at bounding box center [576, 438] width 44 height 13
